Goal: Register for event/course

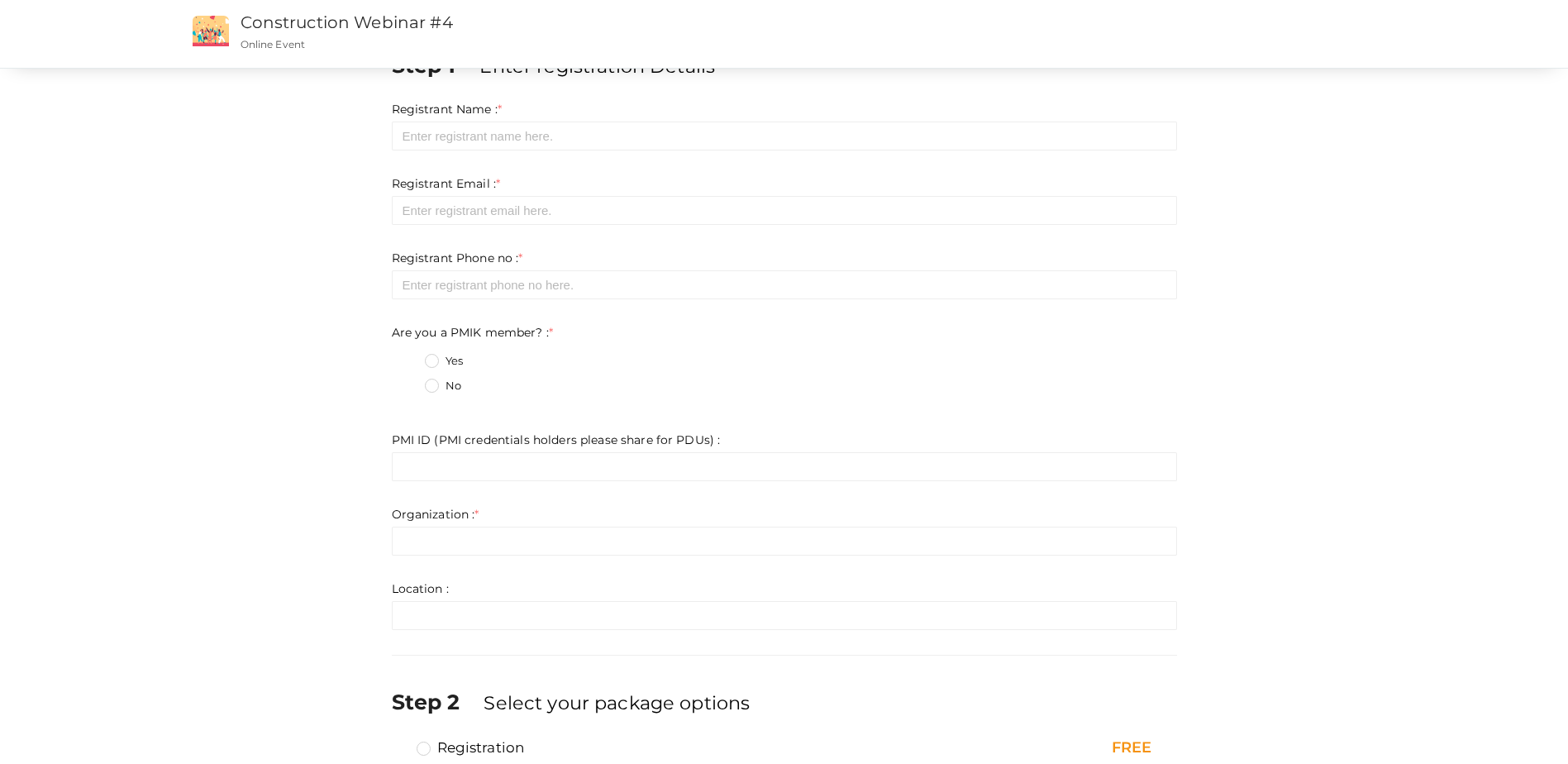
scroll to position [151, 0]
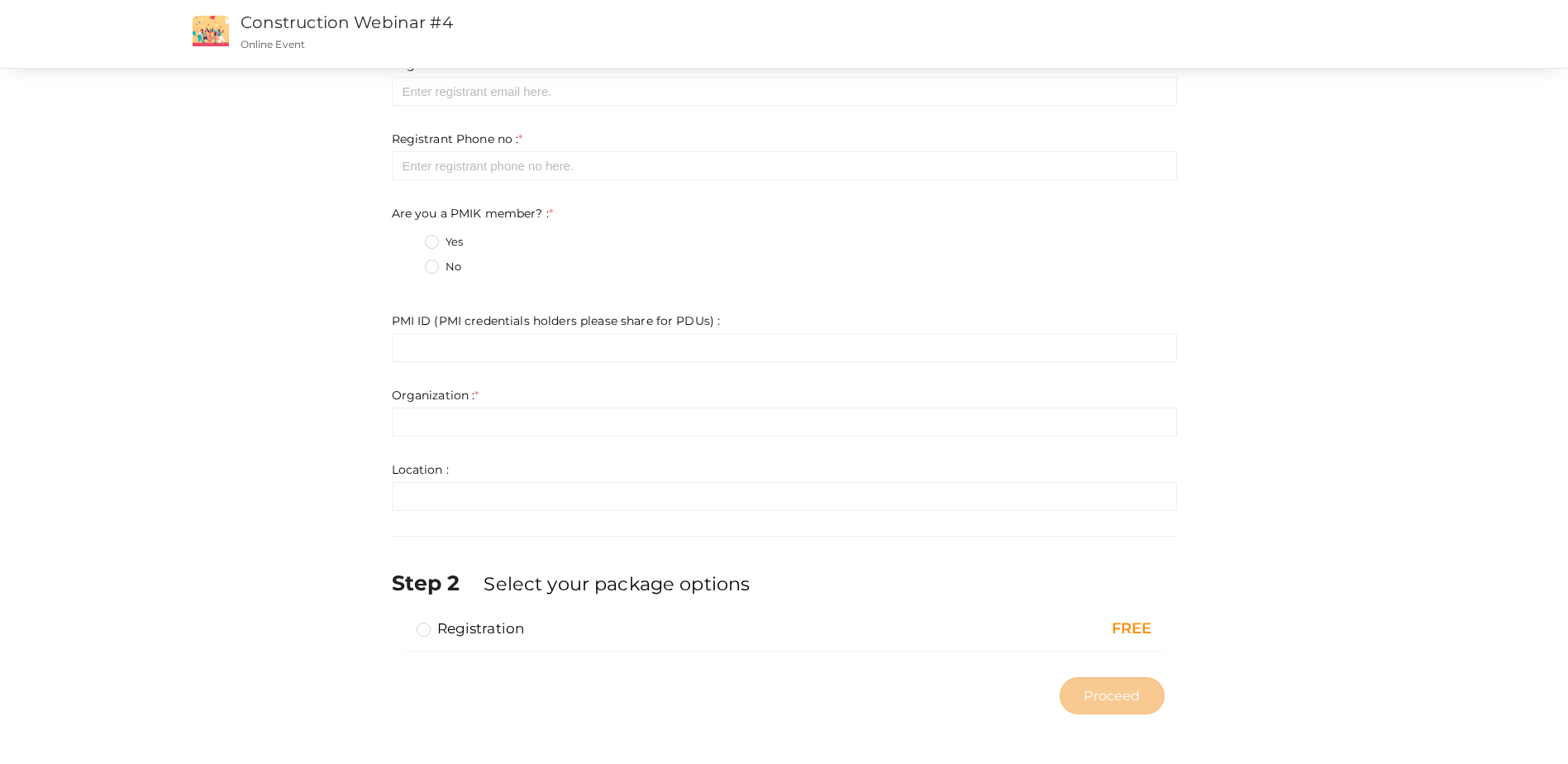
click at [422, 630] on label "Registration" at bounding box center [470, 628] width 108 height 20
click at [401, 622] on input "Registration" at bounding box center [401, 622] width 0 height 0
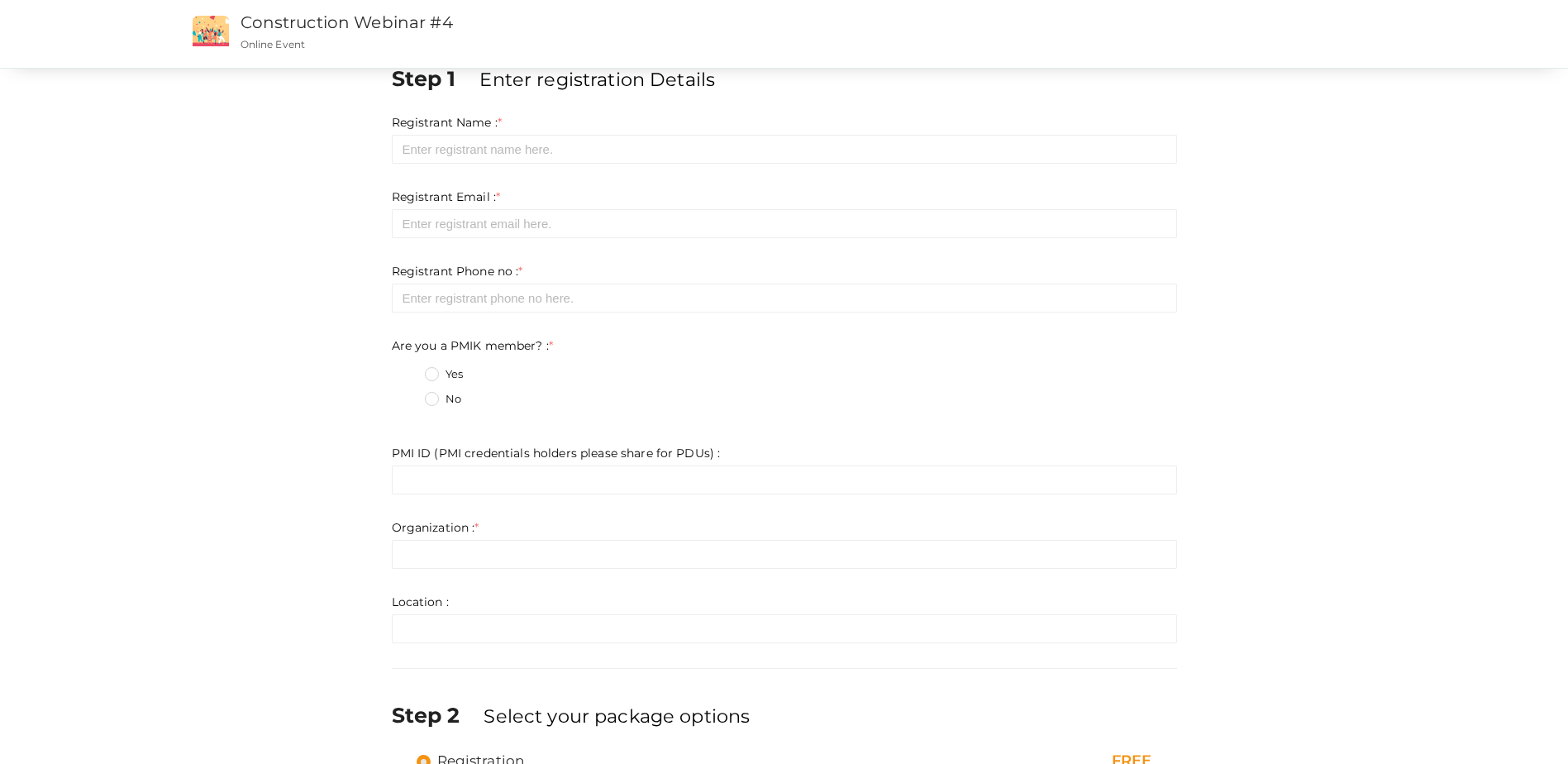
scroll to position [0, 0]
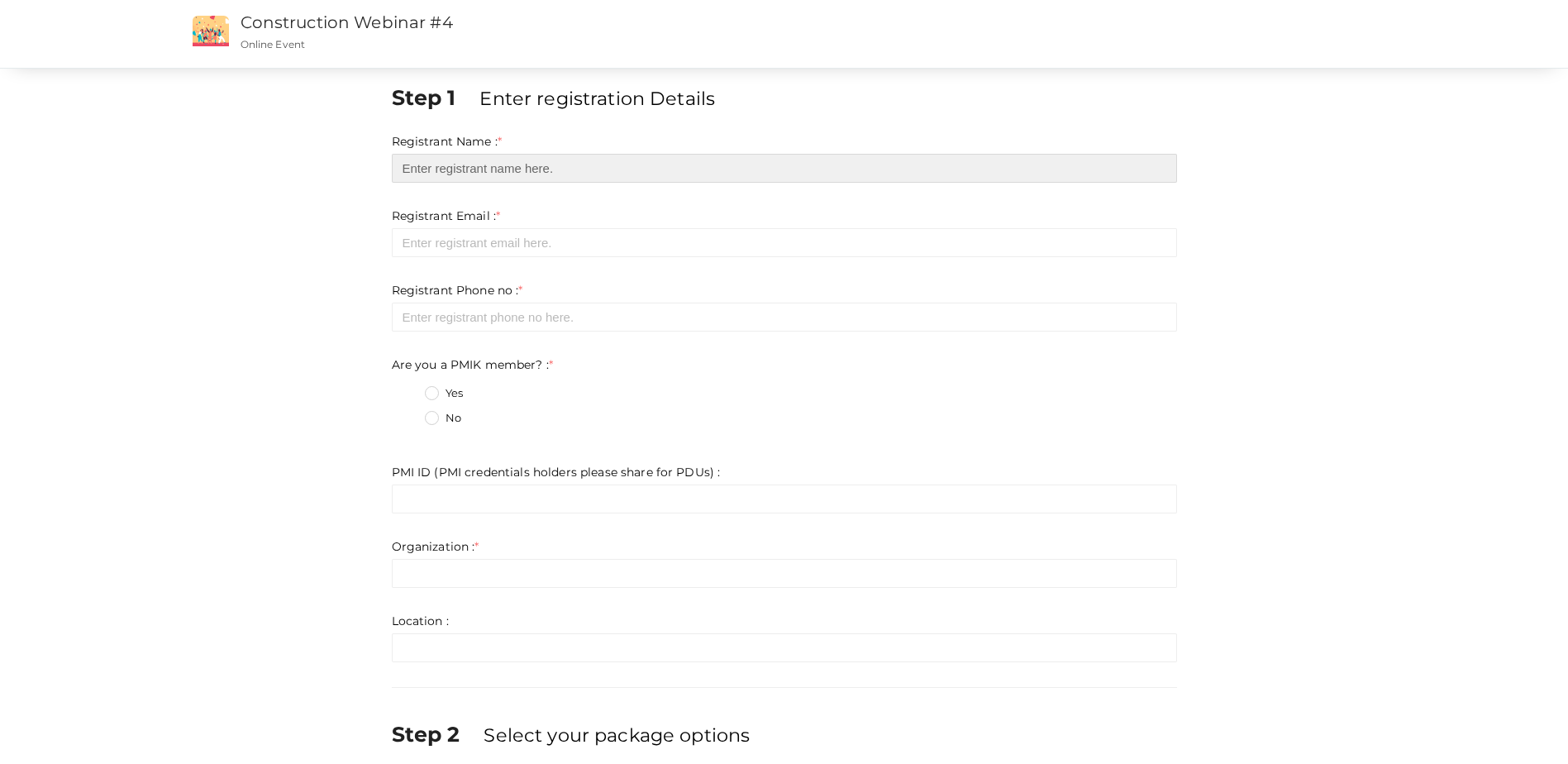
click at [554, 167] on input "text" at bounding box center [784, 168] width 786 height 29
type input "[PERSON_NAME]"
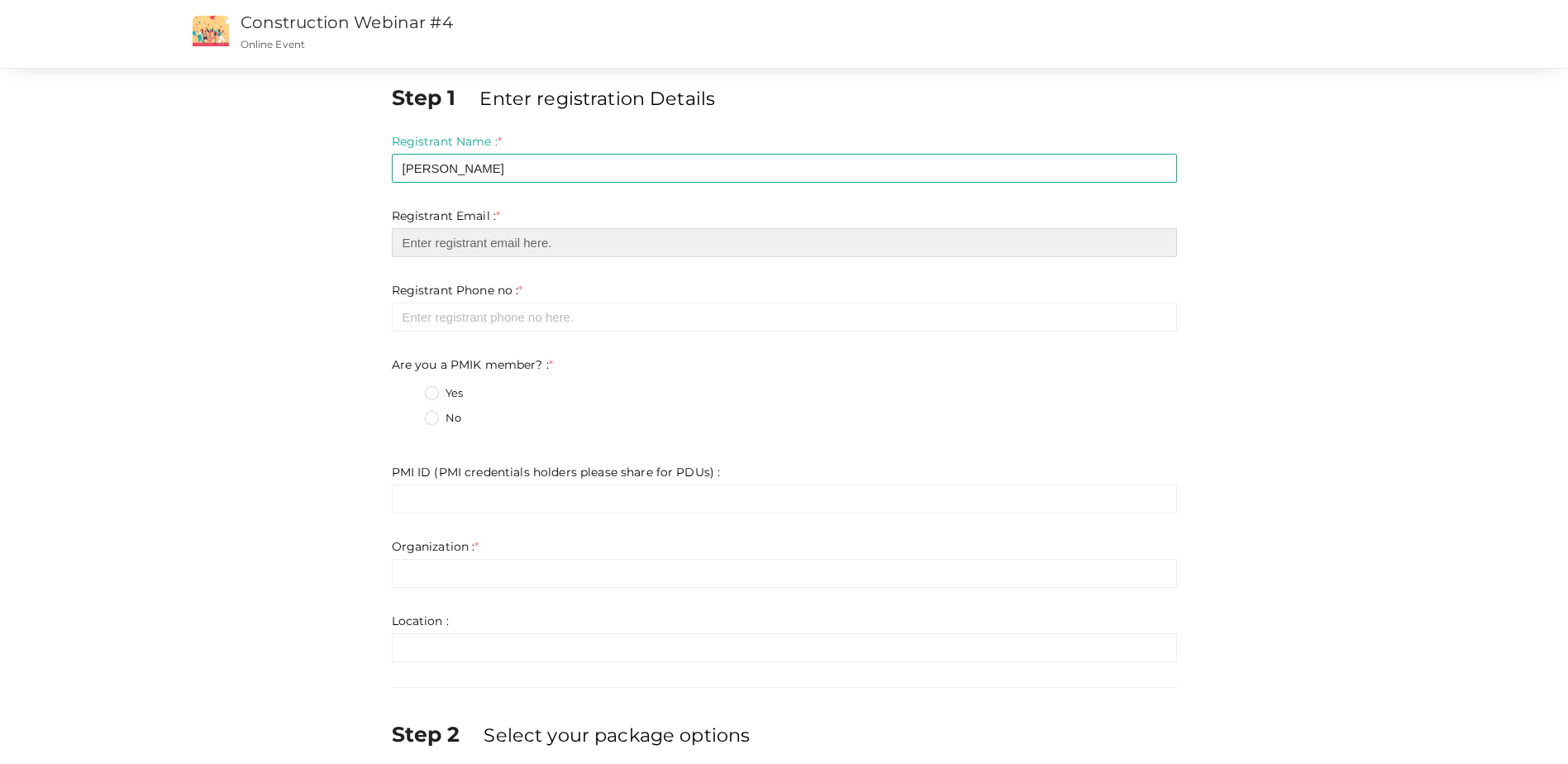
click at [739, 246] on input "email" at bounding box center [784, 243] width 786 height 29
type input "[EMAIL_ADDRESS][DOMAIN_NAME]"
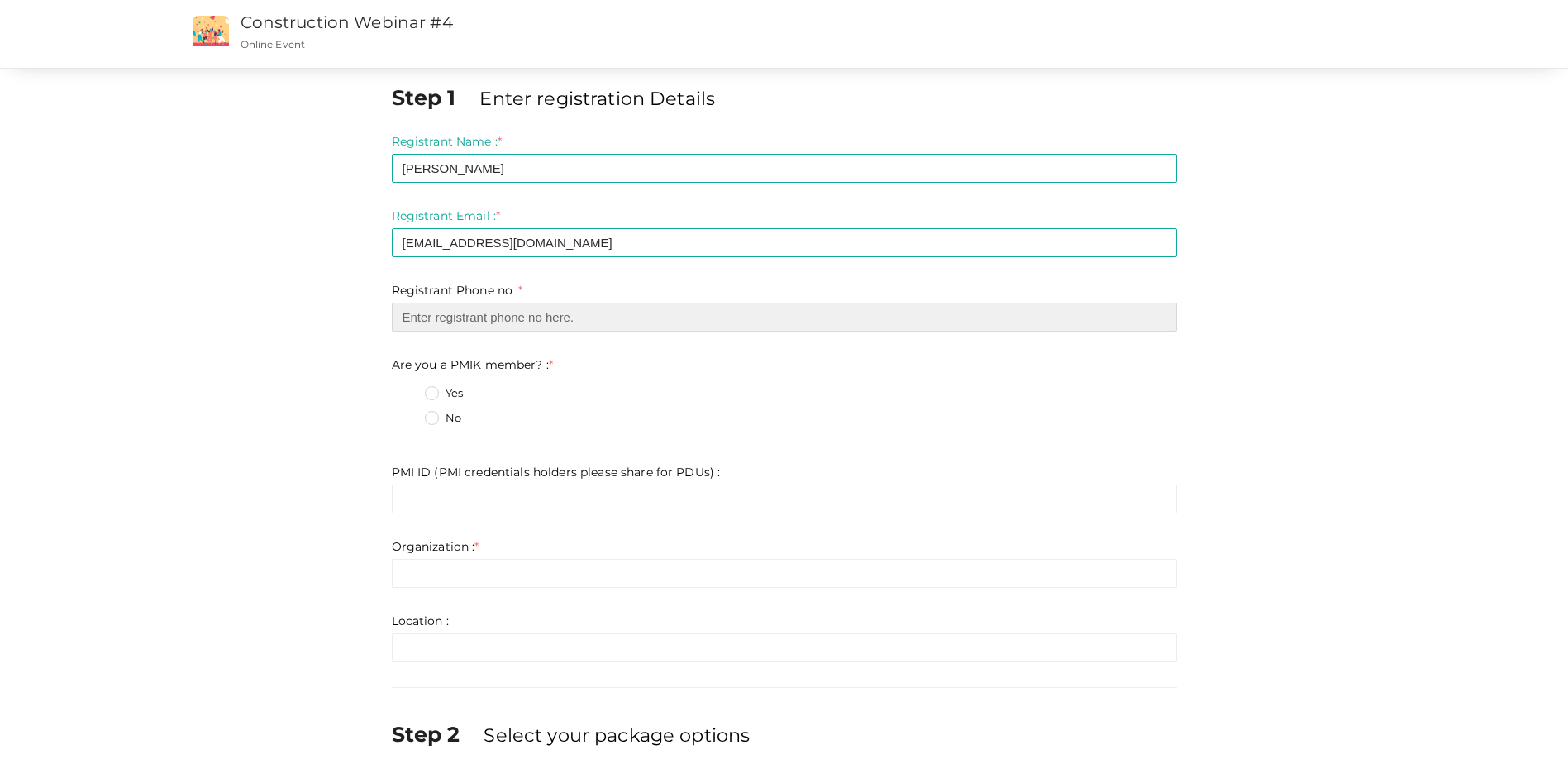
click at [676, 318] on input "number" at bounding box center [784, 317] width 786 height 29
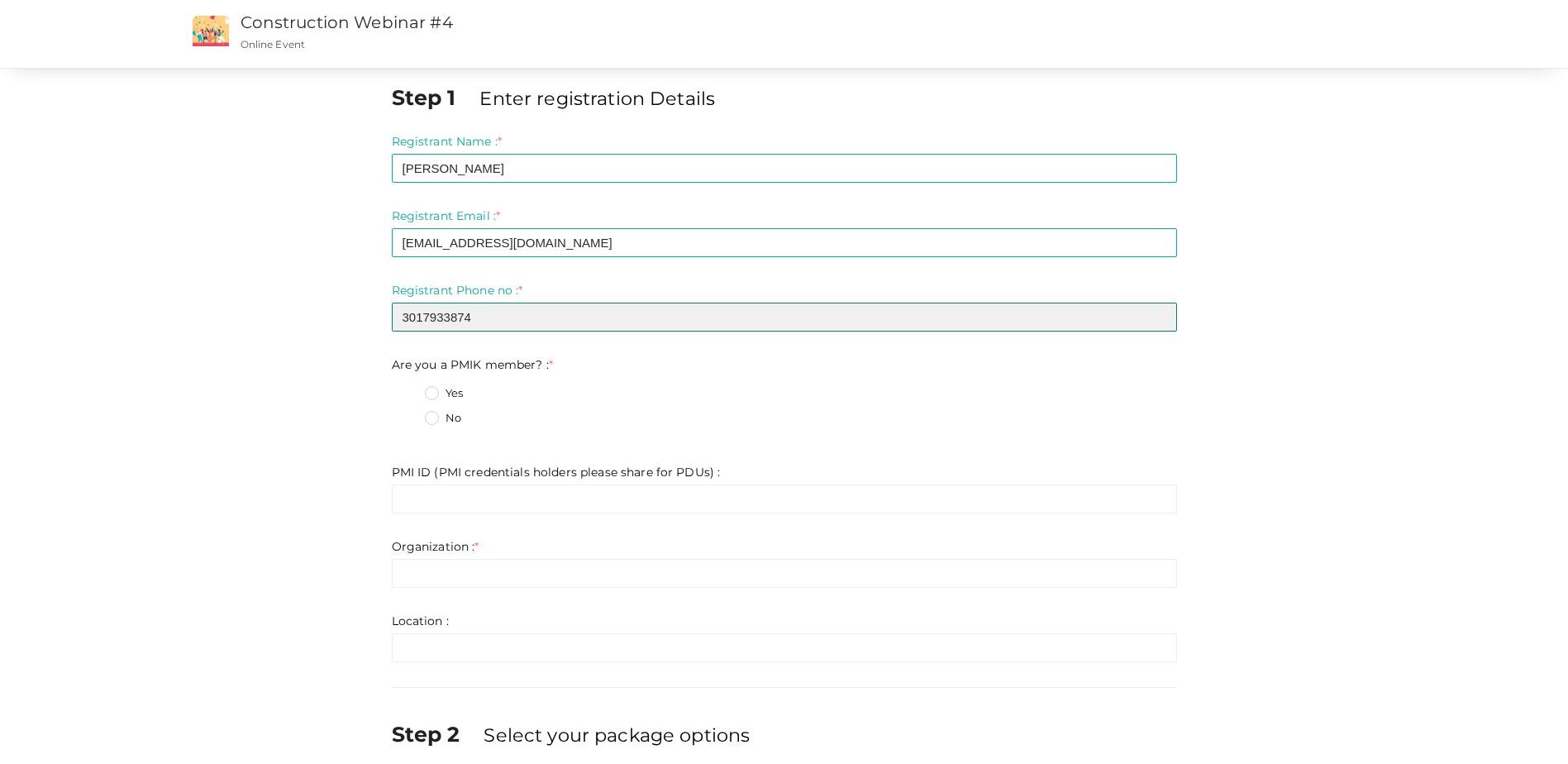
type input "3017933874"
click at [435, 417] on label "No" at bounding box center [443, 418] width 37 height 16
click at [409, 413] on member\?\+1 "No" at bounding box center [409, 413] width 0 height 0
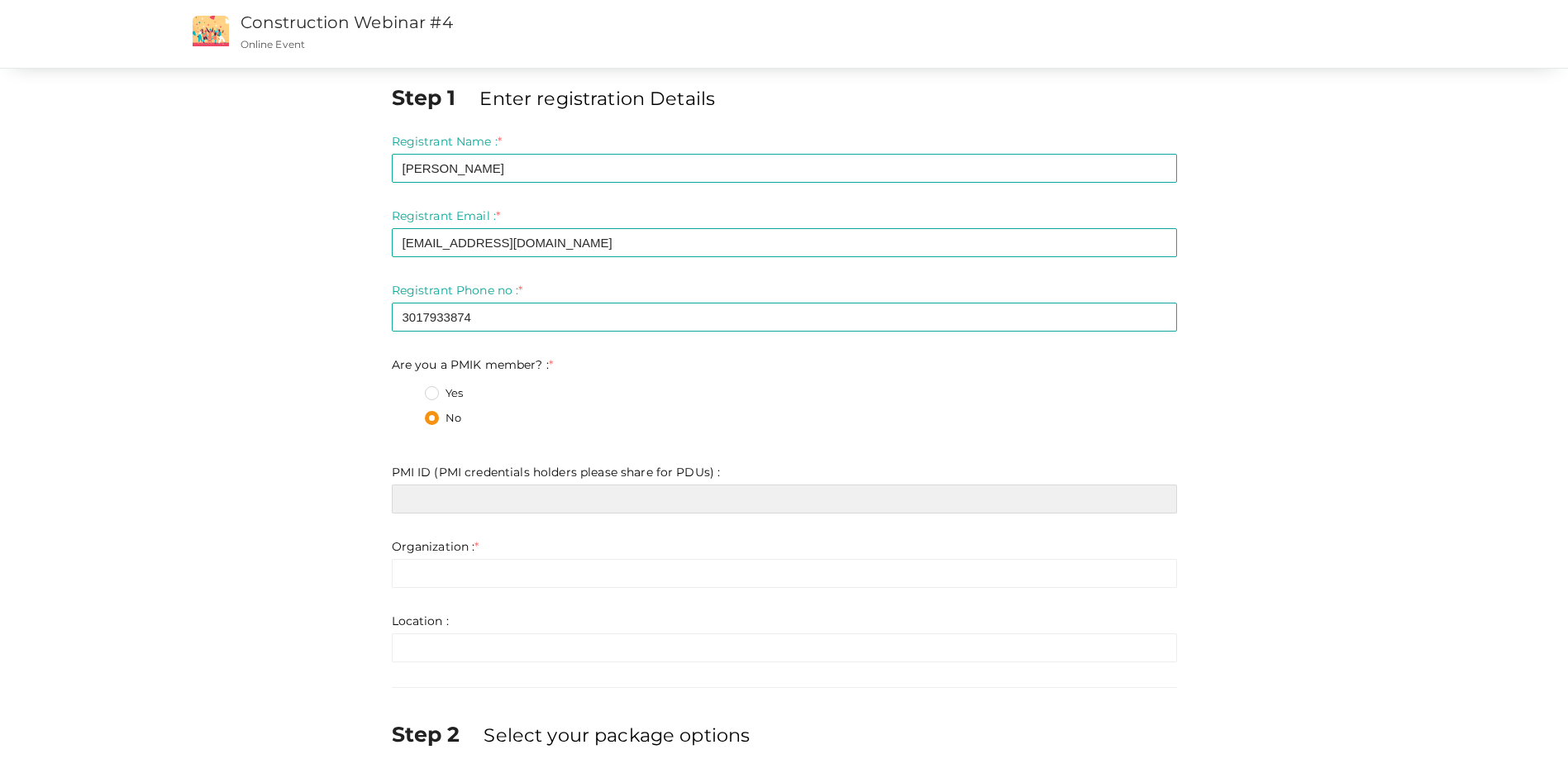
click at [583, 502] on input "text" at bounding box center [784, 499] width 786 height 29
type input "159268"
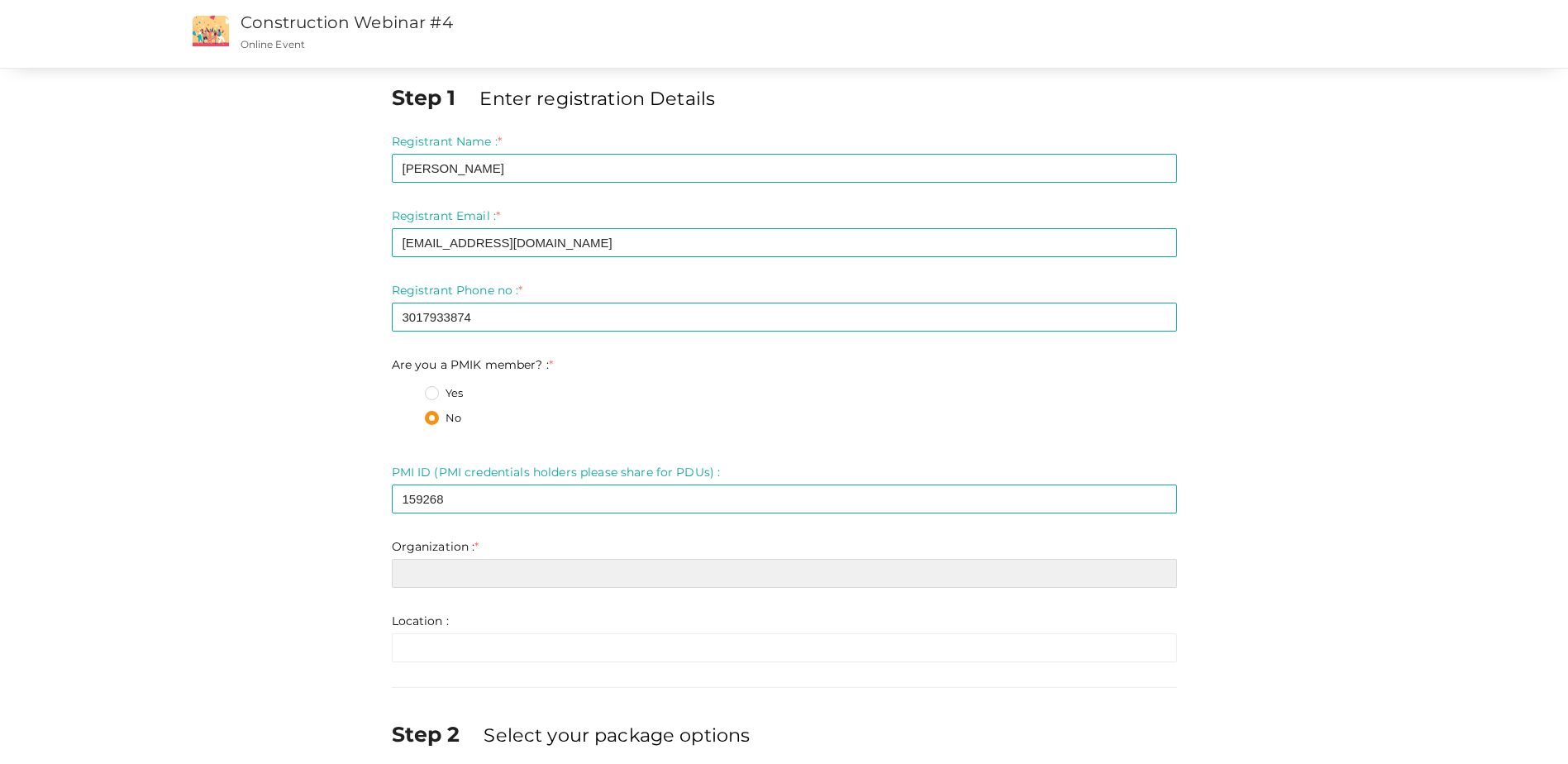
click at [519, 574] on input "text" at bounding box center [784, 573] width 786 height 29
type input "PMI Silver Spring Chapter"
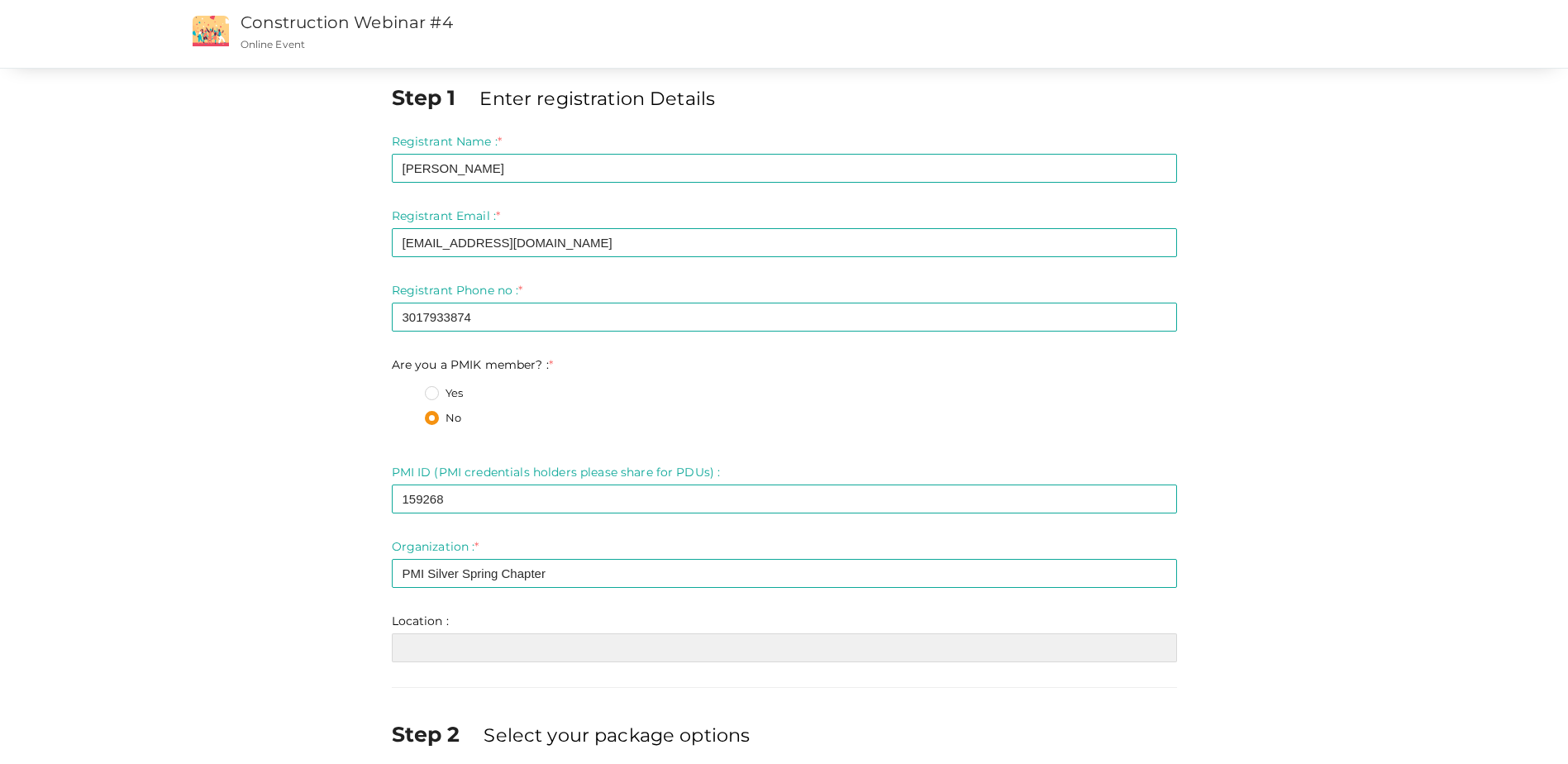
click at [498, 651] on input "text" at bounding box center [784, 648] width 786 height 29
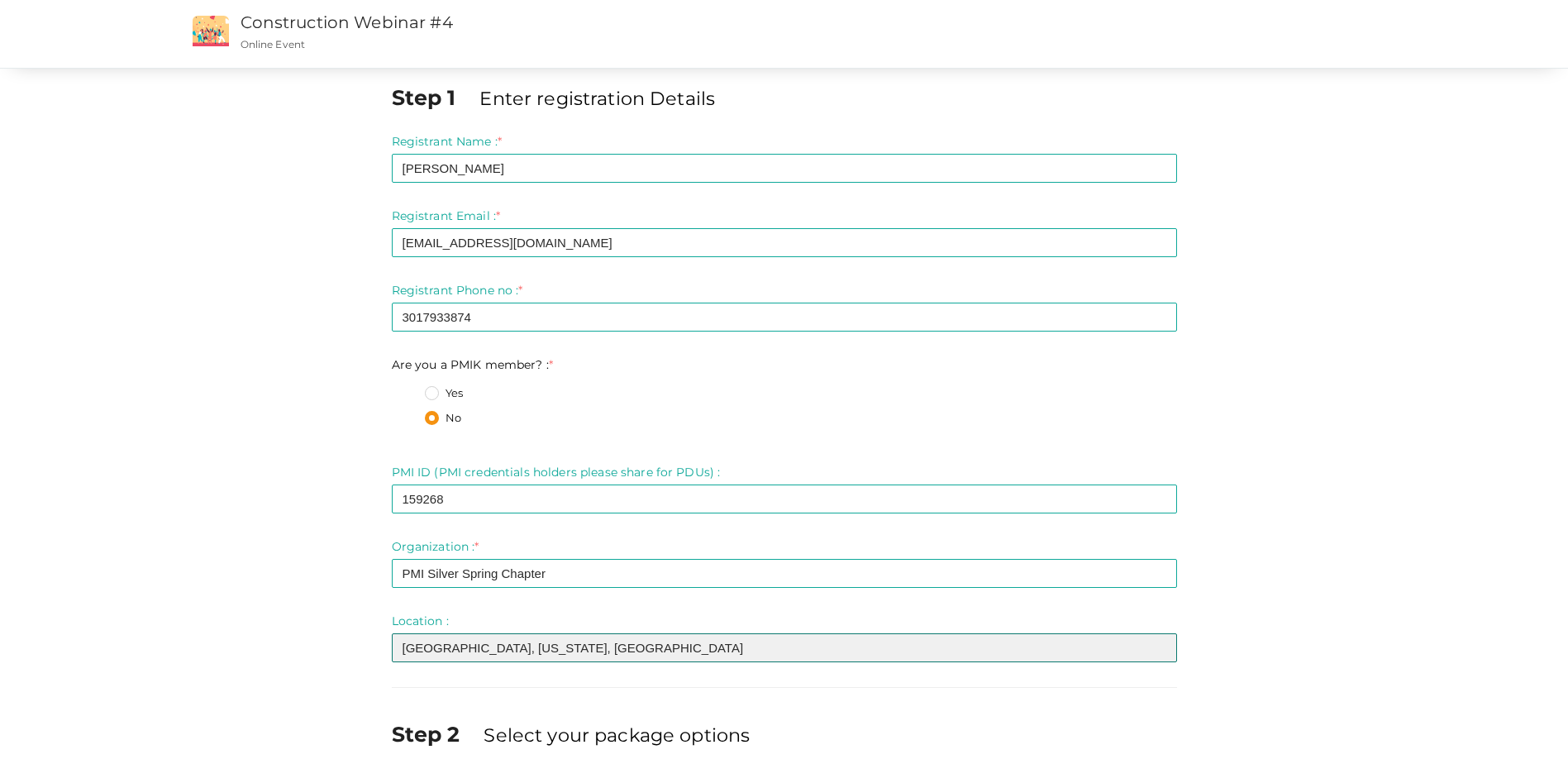
scroll to position [151, 0]
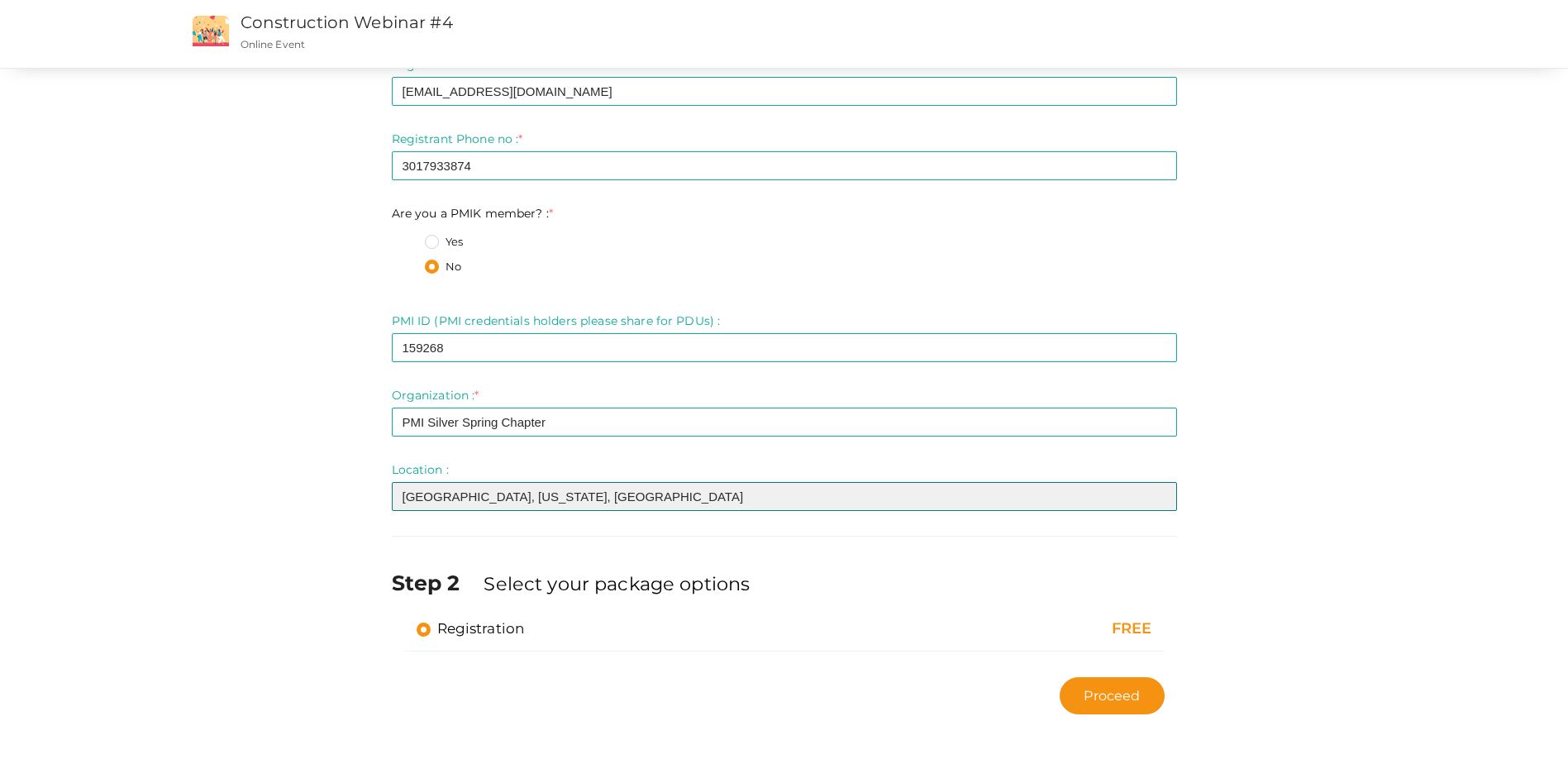
type input "[GEOGRAPHIC_DATA], [US_STATE], [GEOGRAPHIC_DATA]"
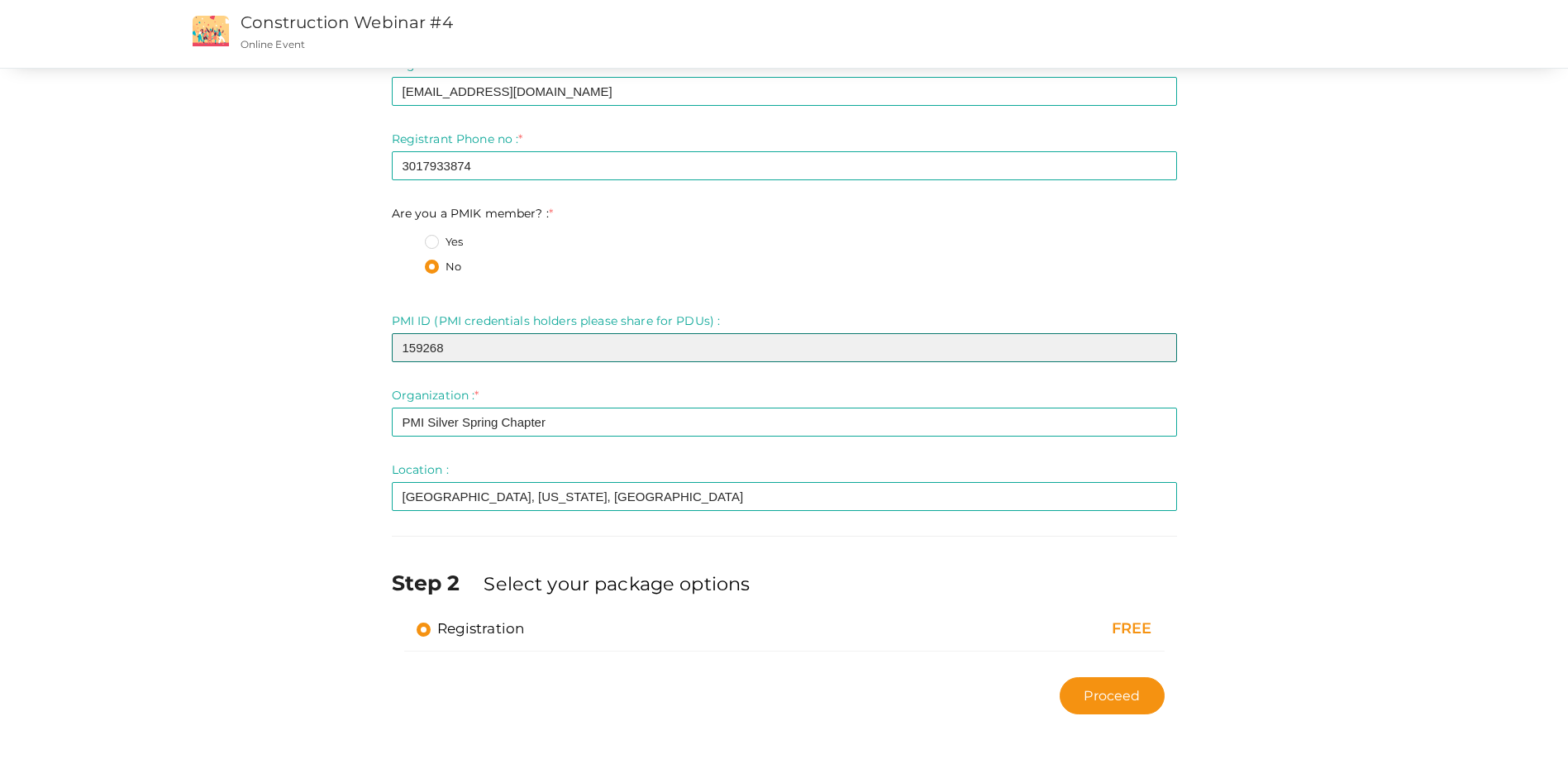
drag, startPoint x: 492, startPoint y: 350, endPoint x: 375, endPoint y: 346, distance: 117.1
click at [375, 346] on div "Step 1 Enter registration Details Registrant Name : * [PERSON_NAME] Required. I…" at bounding box center [785, 326] width 1240 height 791
type input "2598080"
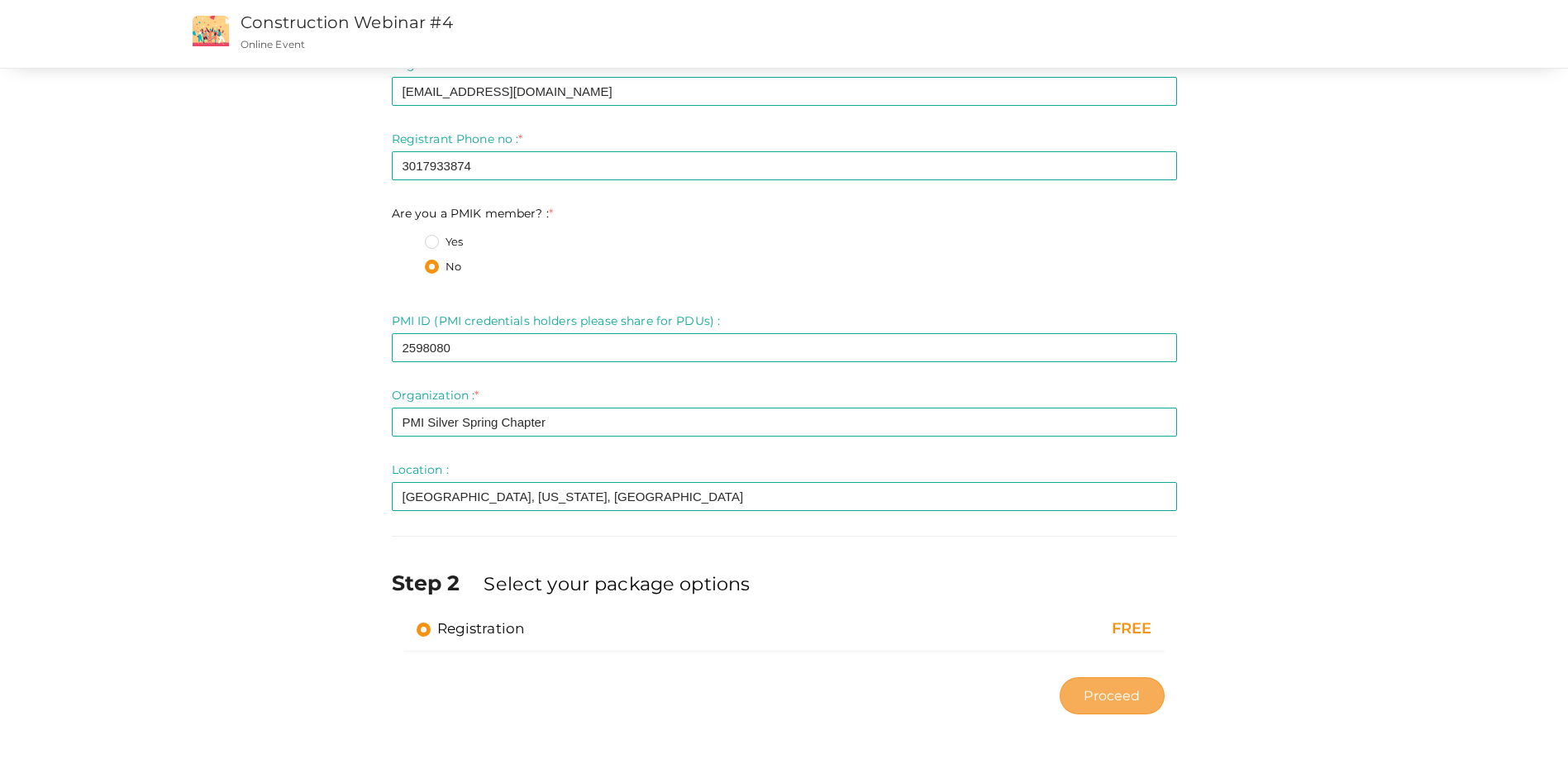
click at [1096, 694] on span "Proceed" at bounding box center [1112, 695] width 56 height 19
